Goal: Task Accomplishment & Management: Manage account settings

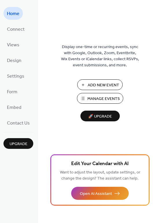
click at [102, 94] on button "Manage Events" at bounding box center [100, 98] width 46 height 11
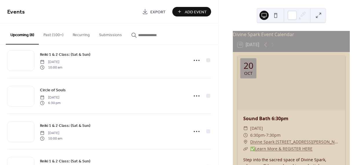
scroll to position [118, 0]
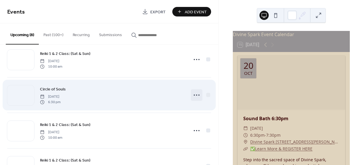
click at [196, 94] on icon at bounding box center [196, 95] width 9 height 9
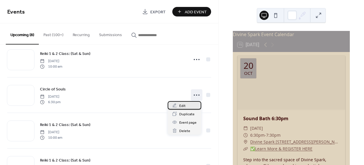
click at [186, 105] on div "Edit" at bounding box center [185, 105] width 34 height 8
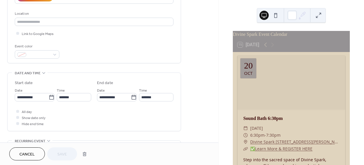
scroll to position [116, 0]
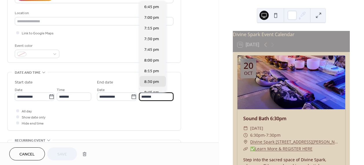
click at [151, 97] on input "*******" at bounding box center [156, 97] width 34 height 8
click at [156, 78] on span "9:00 pm" at bounding box center [151, 81] width 15 height 6
type input "*******"
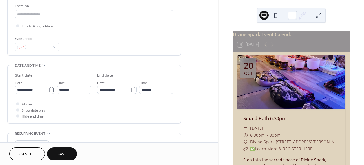
scroll to position [124, 0]
click at [61, 154] on span "Save" at bounding box center [62, 155] width 10 height 6
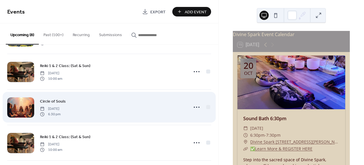
scroll to position [181, 0]
